Goal: Task Accomplishment & Management: Manage account settings

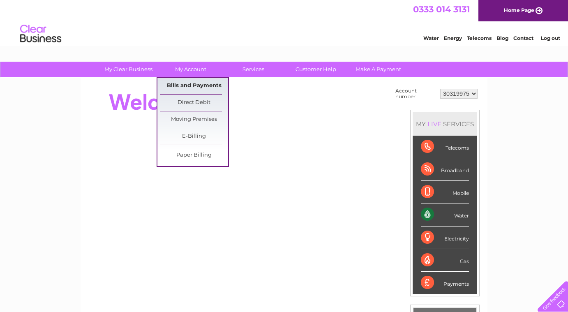
click at [187, 92] on link "Bills and Payments" at bounding box center [194, 86] width 68 height 16
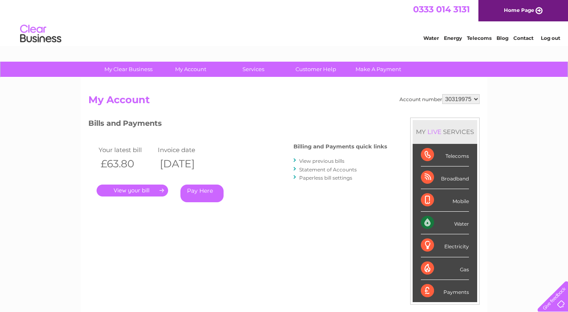
click at [139, 186] on link "." at bounding box center [133, 191] width 72 height 12
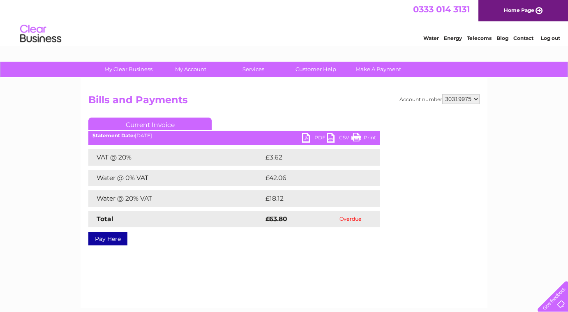
click at [312, 134] on link "PDF" at bounding box center [314, 139] width 25 height 12
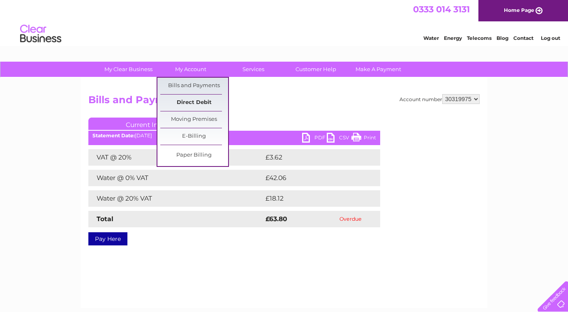
click at [193, 99] on link "Direct Debit" at bounding box center [194, 103] width 68 height 16
